Goal: Complete application form

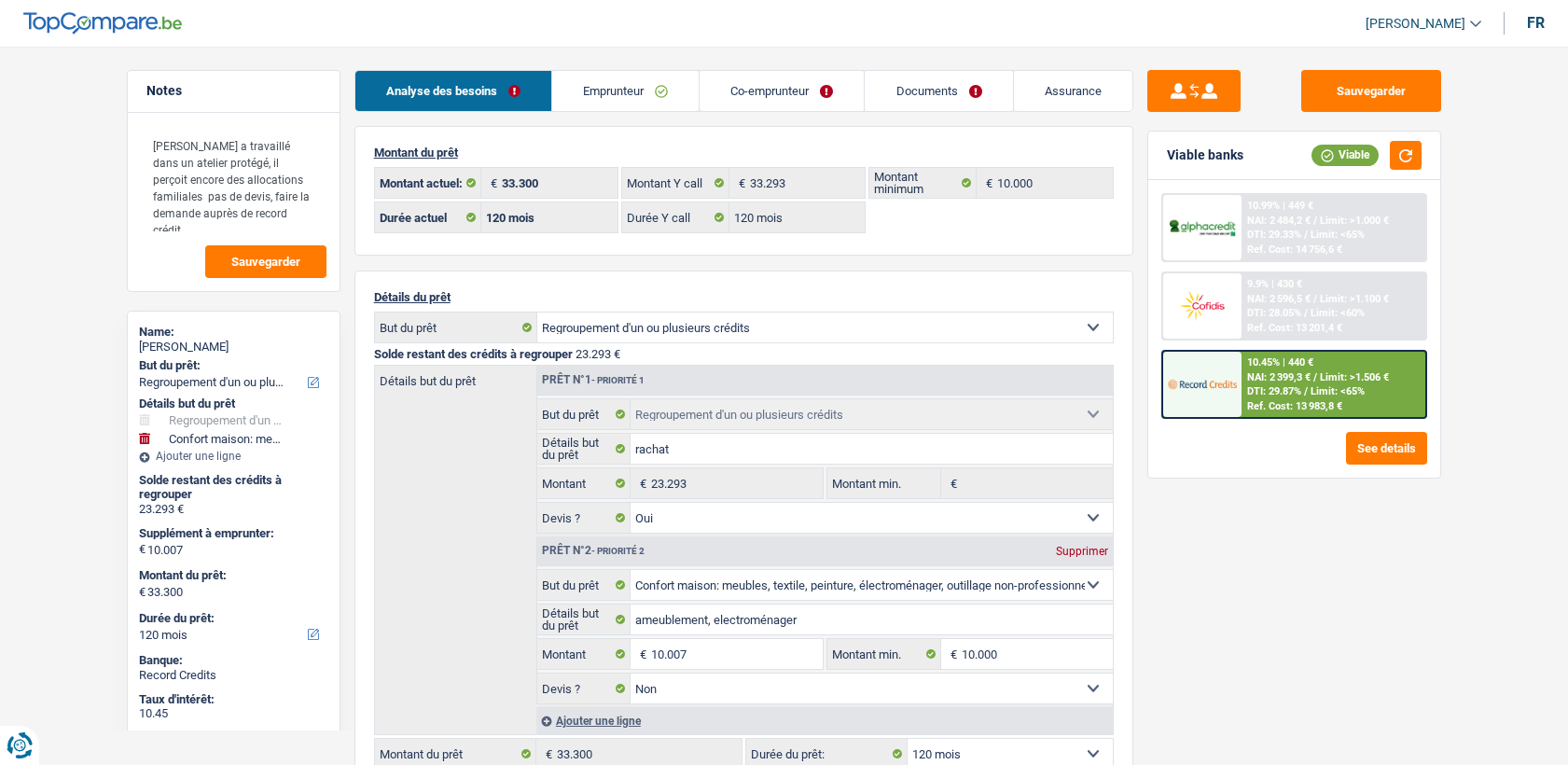
select select "refinancing"
select select "household"
select select "120"
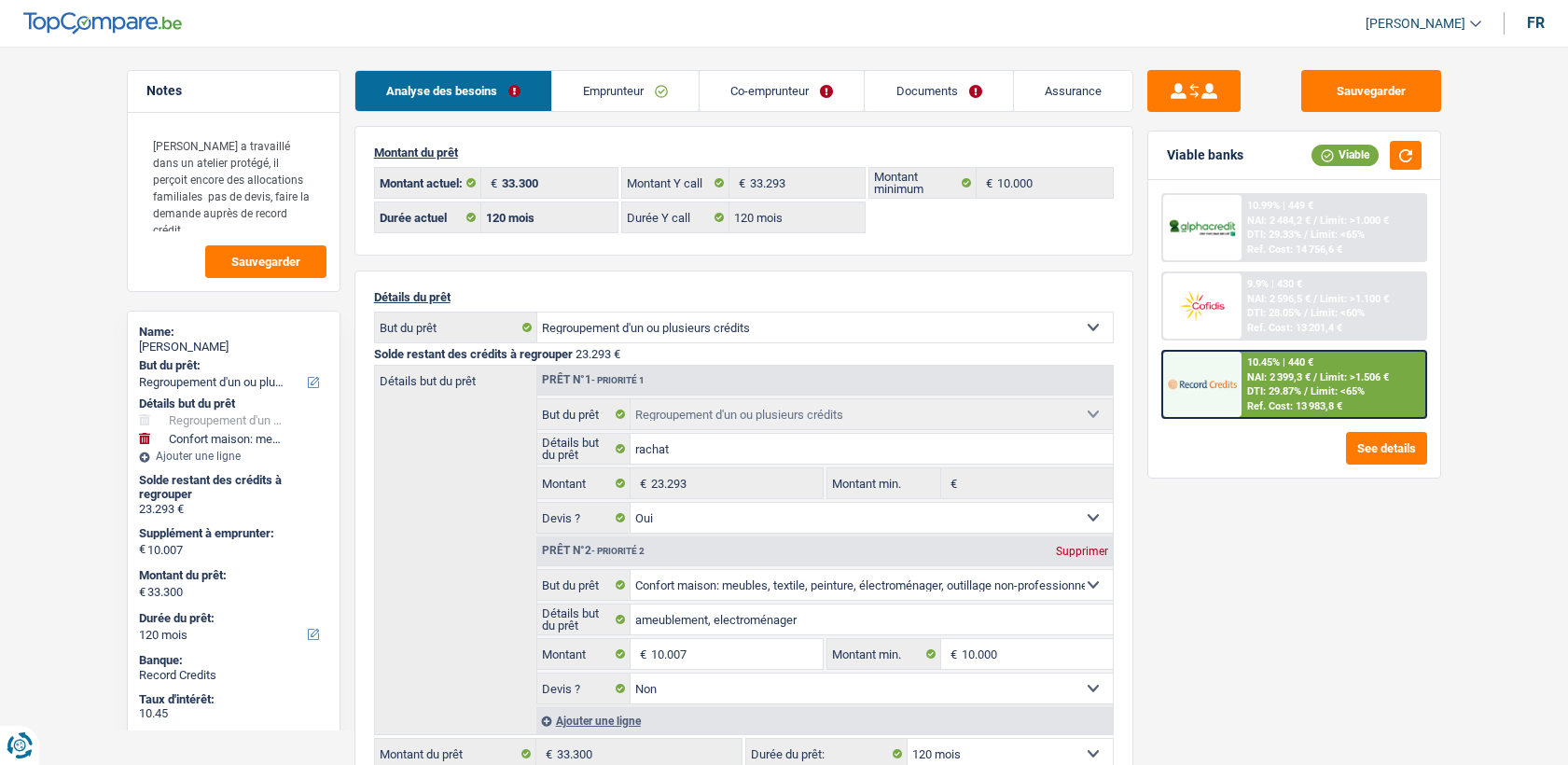
select select "120"
select select "refinancing"
select select "yes"
select select "household"
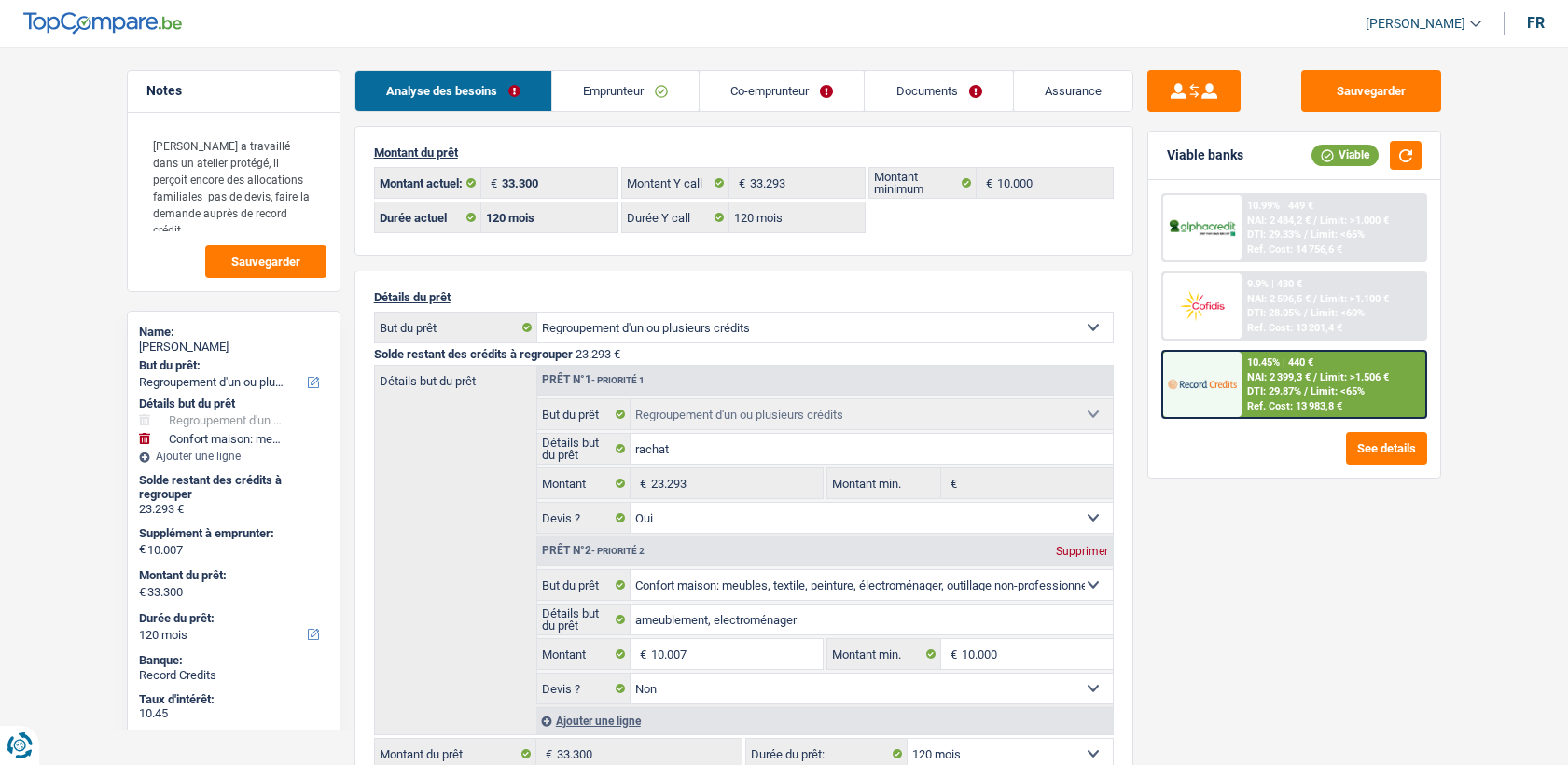
select select "false"
select select "120"
